Goal: Task Accomplishment & Management: Complete application form

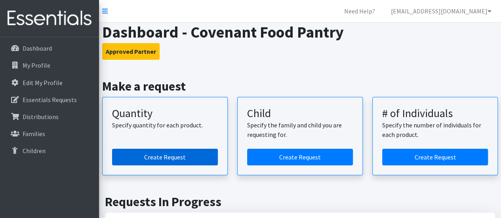
click at [158, 155] on link "Create Request" at bounding box center [165, 157] width 106 height 17
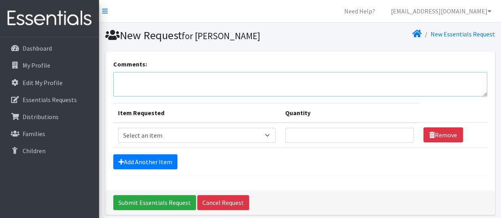
click at [142, 74] on textarea "Comments:" at bounding box center [300, 84] width 374 height 25
type textarea "For pickup [DATE] 11:00 AM. Thank you."
click at [267, 135] on select "Select an item Baby Formula Kids (Newborn) Kids (Preemie) Kids (Size 1) Kids (S…" at bounding box center [197, 135] width 158 height 15
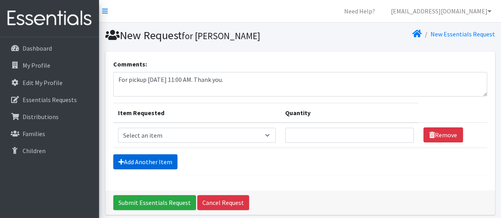
click at [154, 165] on link "Add Another Item" at bounding box center [145, 161] width 64 height 15
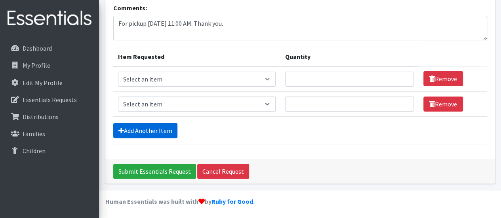
click at [146, 131] on link "Add Another Item" at bounding box center [145, 130] width 64 height 15
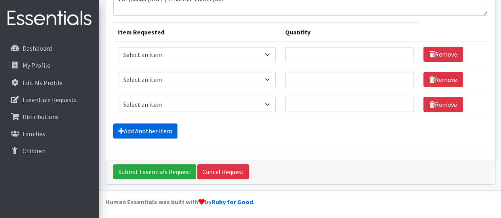
click at [146, 126] on link "Add Another Item" at bounding box center [145, 130] width 64 height 15
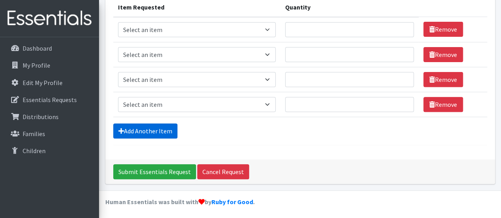
click at [142, 126] on link "Add Another Item" at bounding box center [145, 130] width 64 height 15
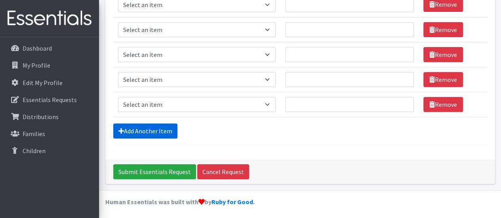
click at [142, 126] on link "Add Another Item" at bounding box center [145, 130] width 64 height 15
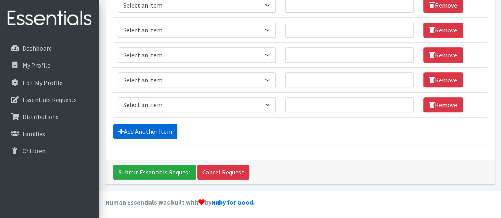
click at [142, 126] on link "Add Another Item" at bounding box center [145, 131] width 64 height 15
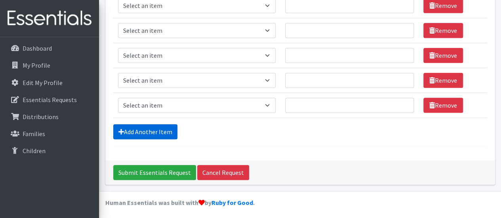
click at [142, 127] on link "Add Another Item" at bounding box center [145, 131] width 64 height 15
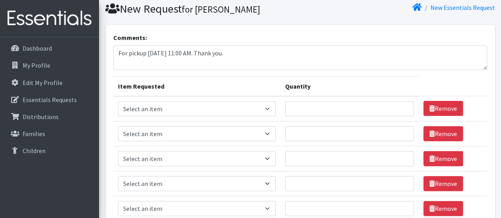
scroll to position [17, 0]
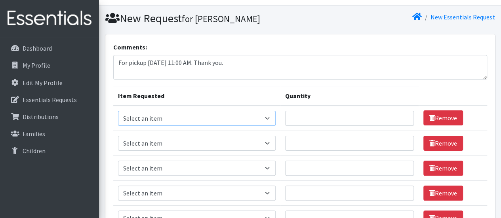
click at [269, 117] on select "Select an item Baby Formula Kids (Newborn) Kids (Preemie) Kids (Size 1) Kids (S…" at bounding box center [197, 118] width 158 height 15
select select "451"
click at [118, 111] on select "Select an item Baby Formula Kids (Newborn) Kids (Preemie) Kids (Size 1) Kids (S…" at bounding box center [197, 118] width 158 height 15
click at [272, 138] on select "Select an item Baby Formula Kids (Newborn) Kids (Preemie) Kids (Size 1) Kids (S…" at bounding box center [197, 143] width 158 height 15
select select "453"
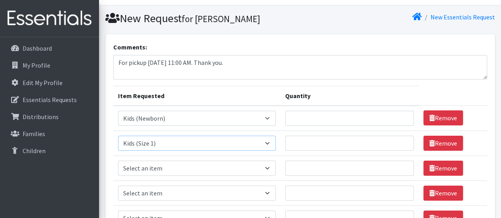
click at [118, 136] on select "Select an item Baby Formula Kids (Newborn) Kids (Preemie) Kids (Size 1) Kids (S…" at bounding box center [197, 143] width 158 height 15
click at [260, 167] on select "Select an item Baby Formula Kids (Newborn) Kids (Preemie) Kids (Size 1) Kids (S…" at bounding box center [197, 168] width 158 height 15
select select "440"
click at [118, 161] on select "Select an item Baby Formula Kids (Newborn) Kids (Preemie) Kids (Size 1) Kids (S…" at bounding box center [197, 168] width 158 height 15
click at [251, 193] on select "Select an item Baby Formula Kids (Newborn) Kids (Preemie) Kids (Size 1) Kids (S…" at bounding box center [197, 193] width 158 height 15
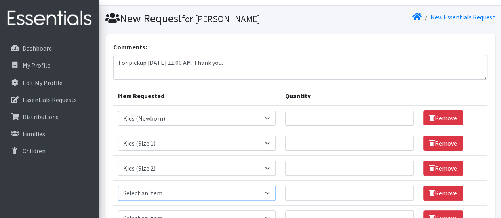
select select "442"
click at [118, 186] on select "Select an item Baby Formula Kids (Newborn) Kids (Preemie) Kids (Size 1) Kids (S…" at bounding box center [197, 193] width 158 height 15
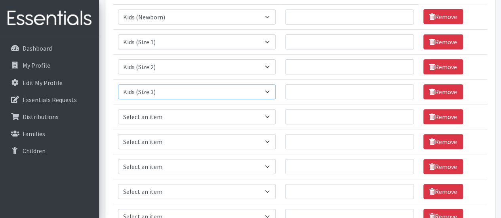
scroll to position [175, 0]
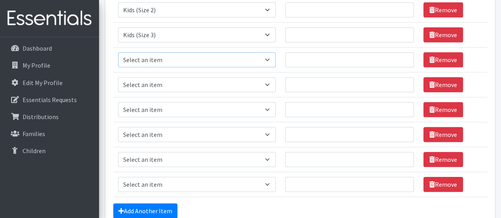
click at [221, 59] on select "Select an item Baby Formula Kids (Newborn) Kids (Preemie) Kids (Size 1) Kids (S…" at bounding box center [197, 59] width 158 height 15
select select "459"
click at [118, 52] on select "Select an item Baby Formula Kids (Newborn) Kids (Preemie) Kids (Size 1) Kids (S…" at bounding box center [197, 59] width 158 height 15
click at [182, 82] on select "Select an item Baby Formula Kids (Newborn) Kids (Preemie) Kids (Size 1) Kids (S…" at bounding box center [197, 84] width 158 height 15
select select "460"
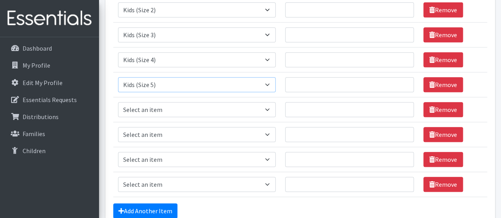
click at [118, 77] on select "Select an item Baby Formula Kids (Newborn) Kids (Preemie) Kids (Size 1) Kids (S…" at bounding box center [197, 84] width 158 height 15
click at [185, 105] on select "Select an item Baby Formula Kids (Newborn) Kids (Preemie) Kids (Size 1) Kids (S…" at bounding box center [197, 109] width 158 height 15
select select "462"
click at [118, 102] on select "Select an item Baby Formula Kids (Newborn) Kids (Preemie) Kids (Size 1) Kids (S…" at bounding box center [197, 109] width 158 height 15
click at [194, 133] on select "Select an item Baby Formula Kids (Newborn) Kids (Preemie) Kids (Size 1) Kids (S…" at bounding box center [197, 134] width 158 height 15
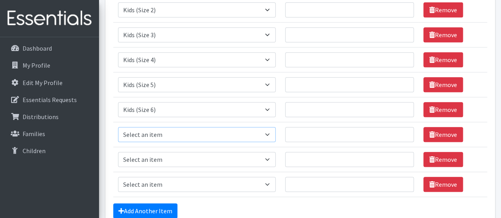
select select "1683"
click at [118, 127] on select "Select an item Baby Formula Kids (Newborn) Kids (Preemie) Kids (Size 1) Kids (S…" at bounding box center [197, 134] width 158 height 15
click at [187, 163] on select "Select an item Baby Formula Kids (Newborn) Kids (Preemie) Kids (Size 1) Kids (S…" at bounding box center [197, 159] width 158 height 15
select select "1534"
click at [118, 152] on select "Select an item Baby Formula Kids (Newborn) Kids (Preemie) Kids (Size 1) Kids (S…" at bounding box center [197, 159] width 158 height 15
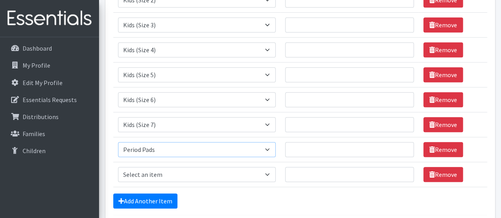
scroll to position [215, 0]
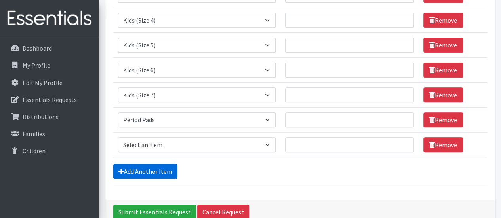
click at [146, 168] on link "Add Another Item" at bounding box center [145, 171] width 64 height 15
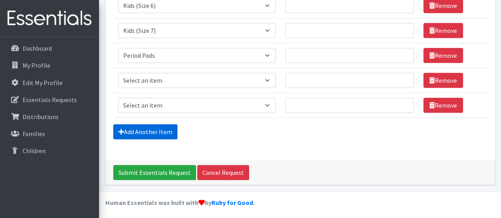
click at [142, 130] on link "Add Another Item" at bounding box center [145, 131] width 64 height 15
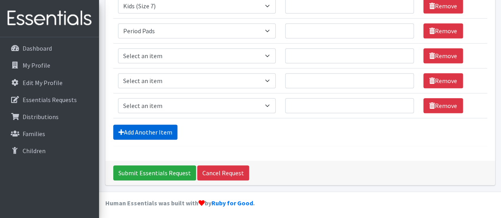
click at [142, 130] on link "Add Another Item" at bounding box center [145, 132] width 64 height 15
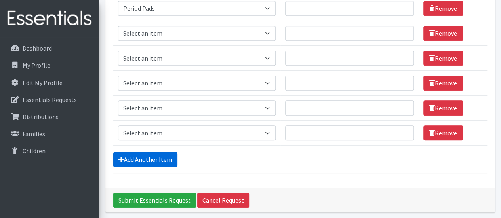
scroll to position [314, 0]
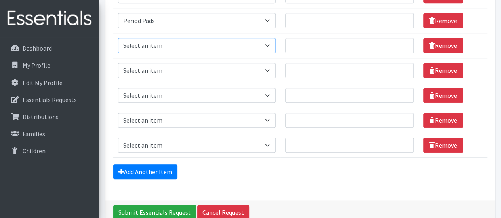
click at [270, 44] on select "Select an item Baby Formula Kids (Newborn) Kids (Preemie) Kids (Size 1) Kids (S…" at bounding box center [197, 45] width 158 height 15
select select "436"
click at [118, 38] on select "Select an item Baby Formula Kids (Newborn) Kids (Preemie) Kids (Size 1) Kids (S…" at bounding box center [197, 45] width 158 height 15
click at [206, 67] on select "Select an item Baby Formula Kids (Newborn) Kids (Preemie) Kids (Size 1) Kids (S…" at bounding box center [197, 70] width 158 height 15
select select "444"
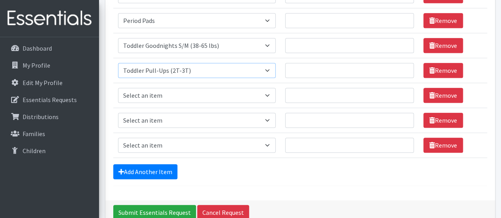
click at [118, 63] on select "Select an item Baby Formula Kids (Newborn) Kids (Preemie) Kids (Size 1) Kids (S…" at bounding box center [197, 70] width 158 height 15
click at [190, 94] on select "Select an item Baby Formula Kids (Newborn) Kids (Preemie) Kids (Size 1) Kids (S…" at bounding box center [197, 95] width 158 height 15
select select "445"
click at [118, 88] on select "Select an item Baby Formula Kids (Newborn) Kids (Preemie) Kids (Size 1) Kids (S…" at bounding box center [197, 95] width 158 height 15
click at [188, 118] on select "Select an item Baby Formula Kids (Newborn) Kids (Preemie) Kids (Size 1) Kids (S…" at bounding box center [197, 120] width 158 height 15
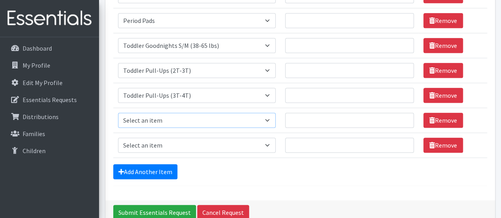
select select "446"
click at [118, 113] on select "Select an item Baby Formula Kids (Newborn) Kids (Preemie) Kids (Size 1) Kids (S…" at bounding box center [197, 120] width 158 height 15
click at [184, 142] on select "Select an item Baby Formula Kids (Newborn) Kids (Preemie) Kids (Size 1) Kids (S…" at bounding box center [197, 145] width 158 height 15
select select "434"
click at [118, 138] on select "Select an item Baby Formula Kids (Newborn) Kids (Preemie) Kids (Size 1) Kids (S…" at bounding box center [197, 145] width 158 height 15
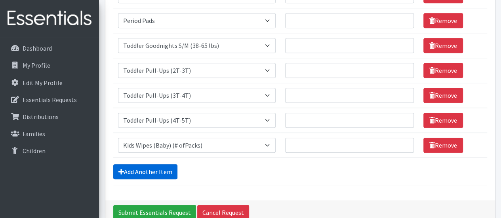
click at [158, 169] on link "Add Another Item" at bounding box center [145, 171] width 64 height 15
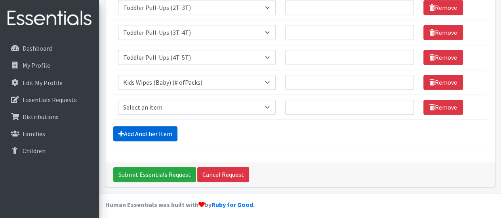
scroll to position [378, 0]
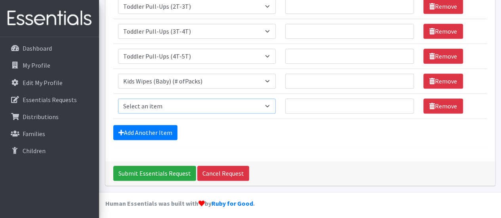
click at [184, 103] on select "Select an item Baby Formula Kids (Newborn) Kids (Preemie) Kids (Size 1) Kids (S…" at bounding box center [197, 106] width 158 height 15
select select "3871"
click at [118, 99] on select "Select an item Baby Formula Kids (Newborn) Kids (Preemie) Kids (Size 1) Kids (S…" at bounding box center [197, 106] width 158 height 15
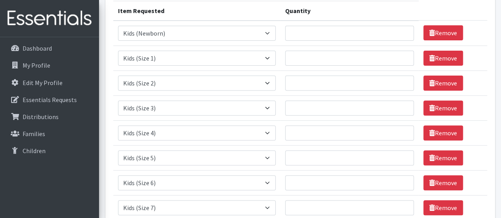
scroll to position [101, 0]
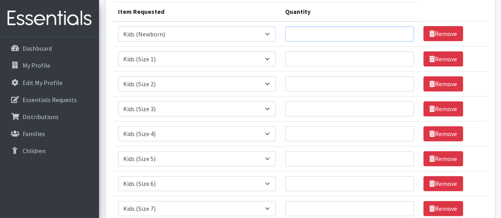
click at [332, 29] on input "Quantity" at bounding box center [349, 34] width 129 height 15
type input "250"
click at [327, 57] on input "Quantity" at bounding box center [349, 58] width 129 height 15
type input "250"
click at [326, 76] on input "Quantity" at bounding box center [349, 83] width 129 height 15
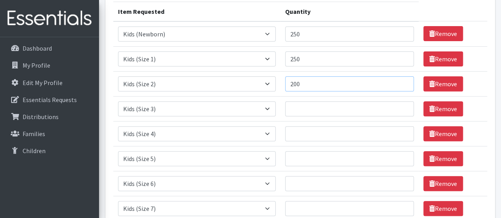
type input "200"
click at [315, 106] on input "Quantity" at bounding box center [349, 108] width 129 height 15
type input "800"
click at [311, 132] on input "Quantity" at bounding box center [349, 133] width 129 height 15
type input "1000"
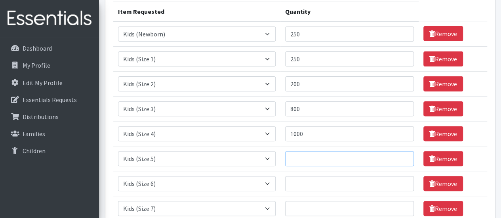
click at [306, 158] on input "Quantity" at bounding box center [349, 158] width 129 height 15
type input "1250"
click at [305, 182] on input "Quantity" at bounding box center [349, 183] width 129 height 15
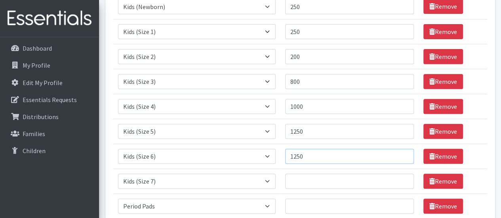
scroll to position [141, 0]
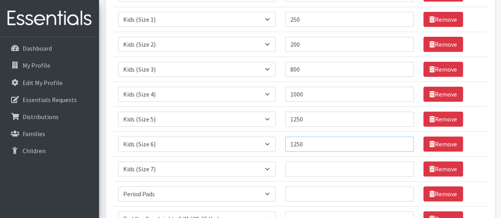
type input "1250"
click at [305, 166] on input "Quantity" at bounding box center [349, 168] width 129 height 15
type input "300"
click at [302, 193] on input "Quantity" at bounding box center [349, 193] width 129 height 15
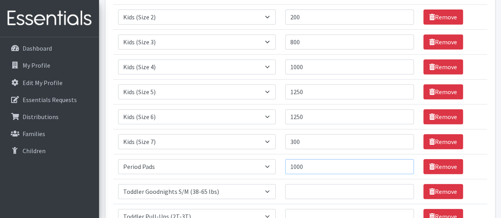
scroll to position [180, 0]
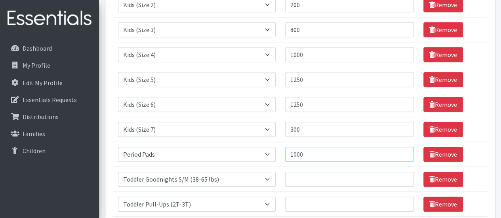
type input "1000"
click at [302, 178] on input "Quantity" at bounding box center [349, 179] width 129 height 15
type input "50"
click at [299, 199] on input "Quantity" at bounding box center [349, 204] width 129 height 15
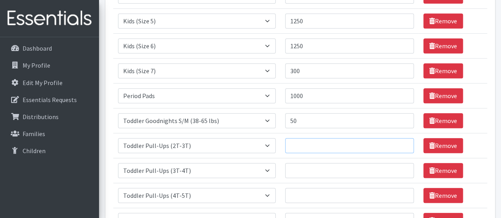
scroll to position [260, 0]
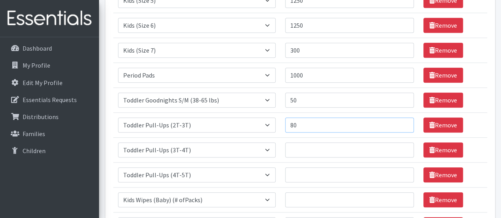
type input "80"
click at [300, 150] on input "Quantity" at bounding box center [349, 149] width 129 height 15
type input "80"
click at [295, 171] on input "Quantity" at bounding box center [349, 174] width 129 height 15
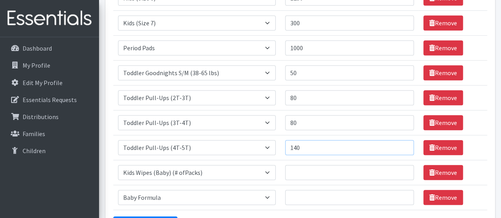
scroll to position [299, 0]
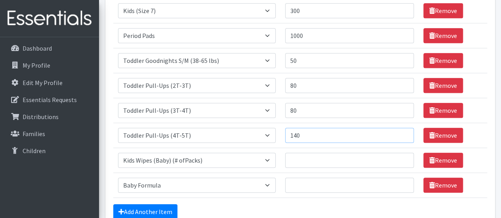
type input "140"
click at [293, 160] on input "Quantity" at bounding box center [349, 160] width 129 height 15
type input "100"
click at [304, 182] on input "Quantity" at bounding box center [349, 185] width 129 height 15
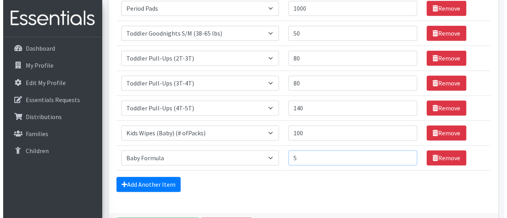
scroll to position [339, 0]
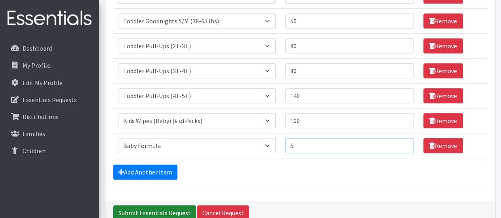
type input "5"
click at [160, 209] on input "Submit Essentials Request" at bounding box center [154, 212] width 83 height 15
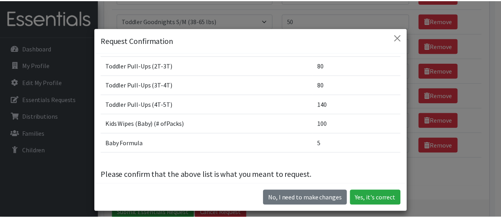
scroll to position [225, 0]
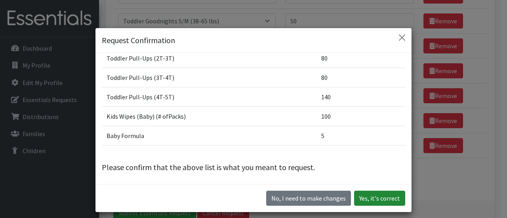
click at [389, 198] on button "Yes, it's correct" at bounding box center [379, 198] width 51 height 15
